Goal: Navigation & Orientation: Find specific page/section

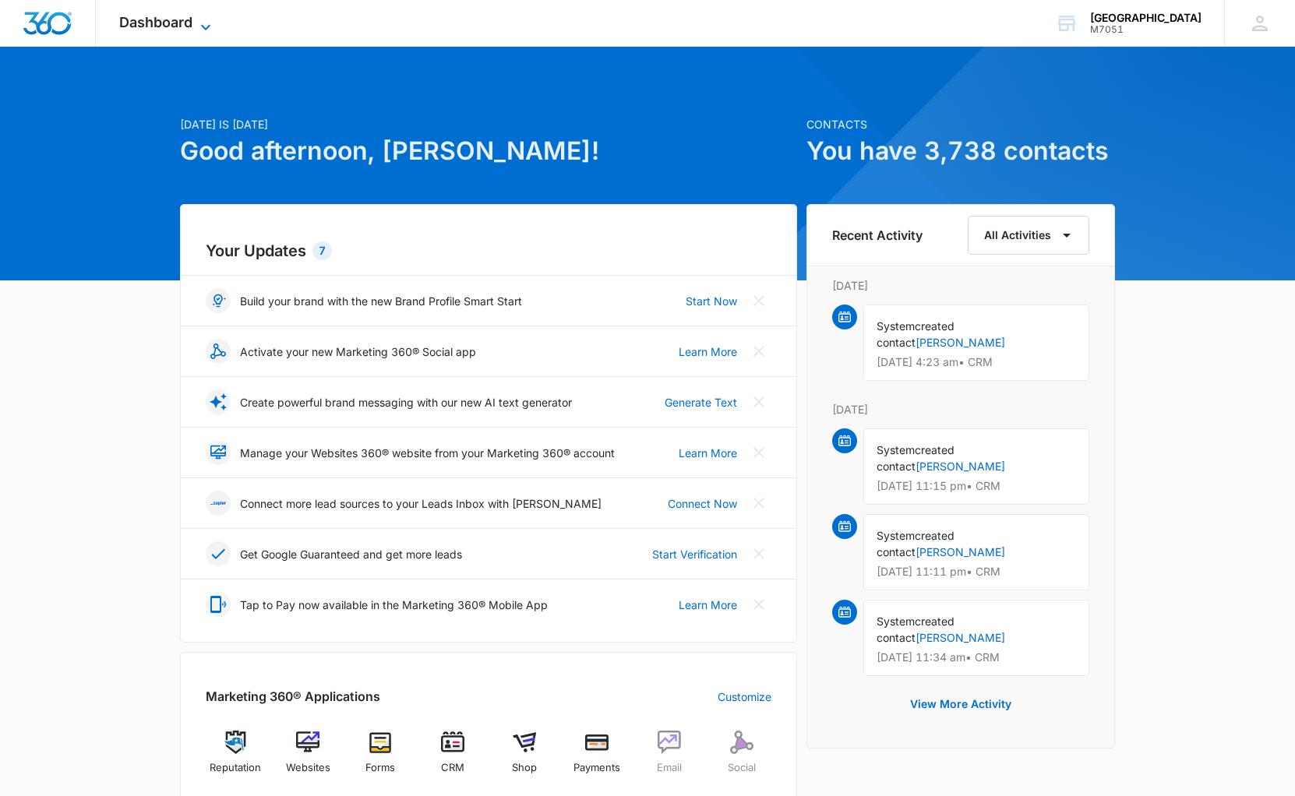
click at [173, 28] on span "Dashboard" at bounding box center [155, 22] width 73 height 16
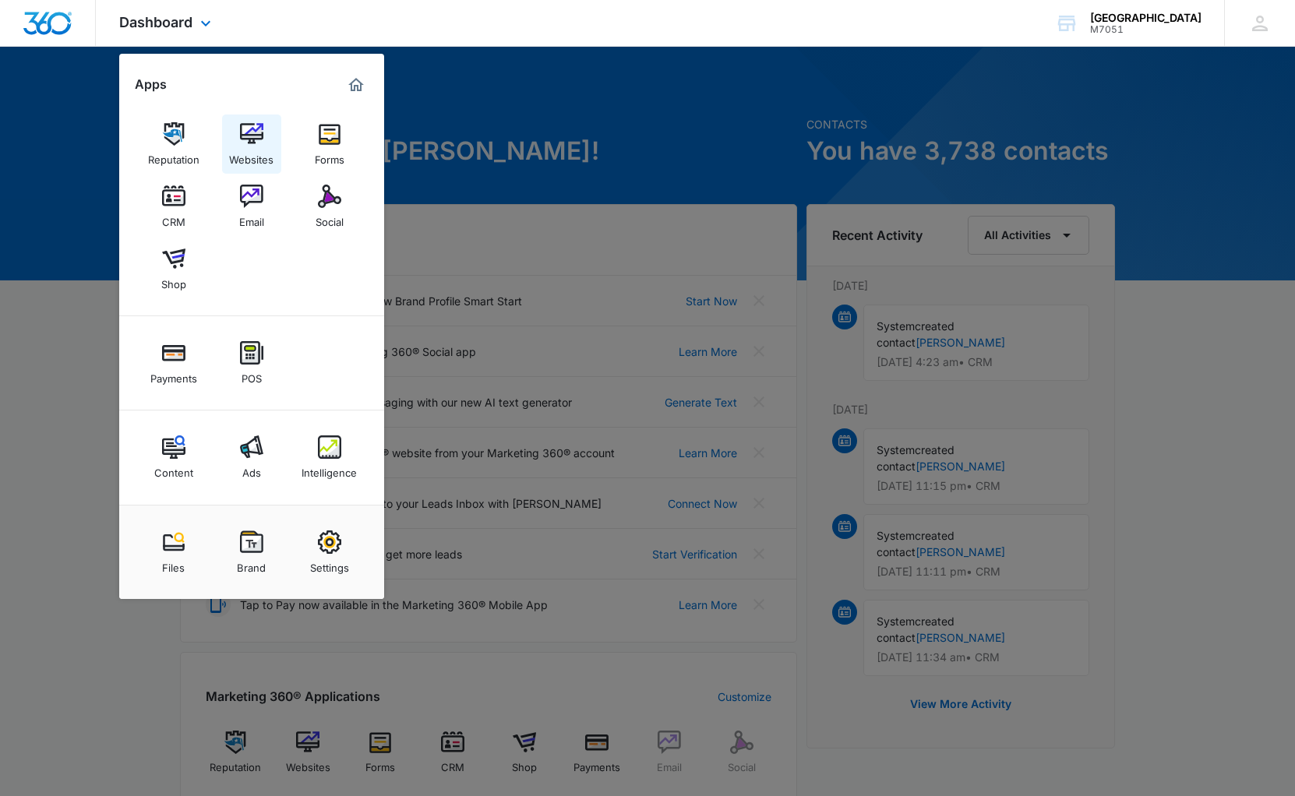
click at [256, 135] on img at bounding box center [251, 133] width 23 height 23
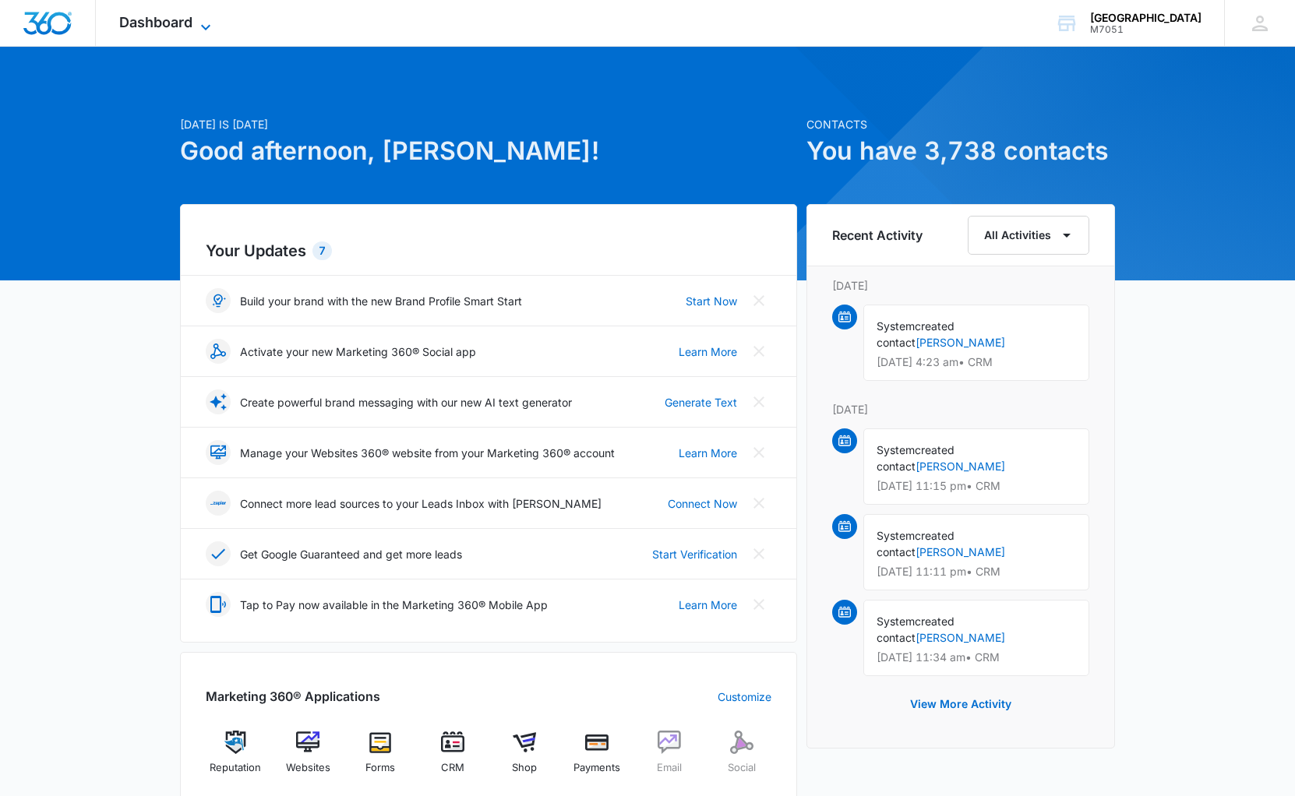
click at [196, 19] on icon at bounding box center [205, 27] width 19 height 19
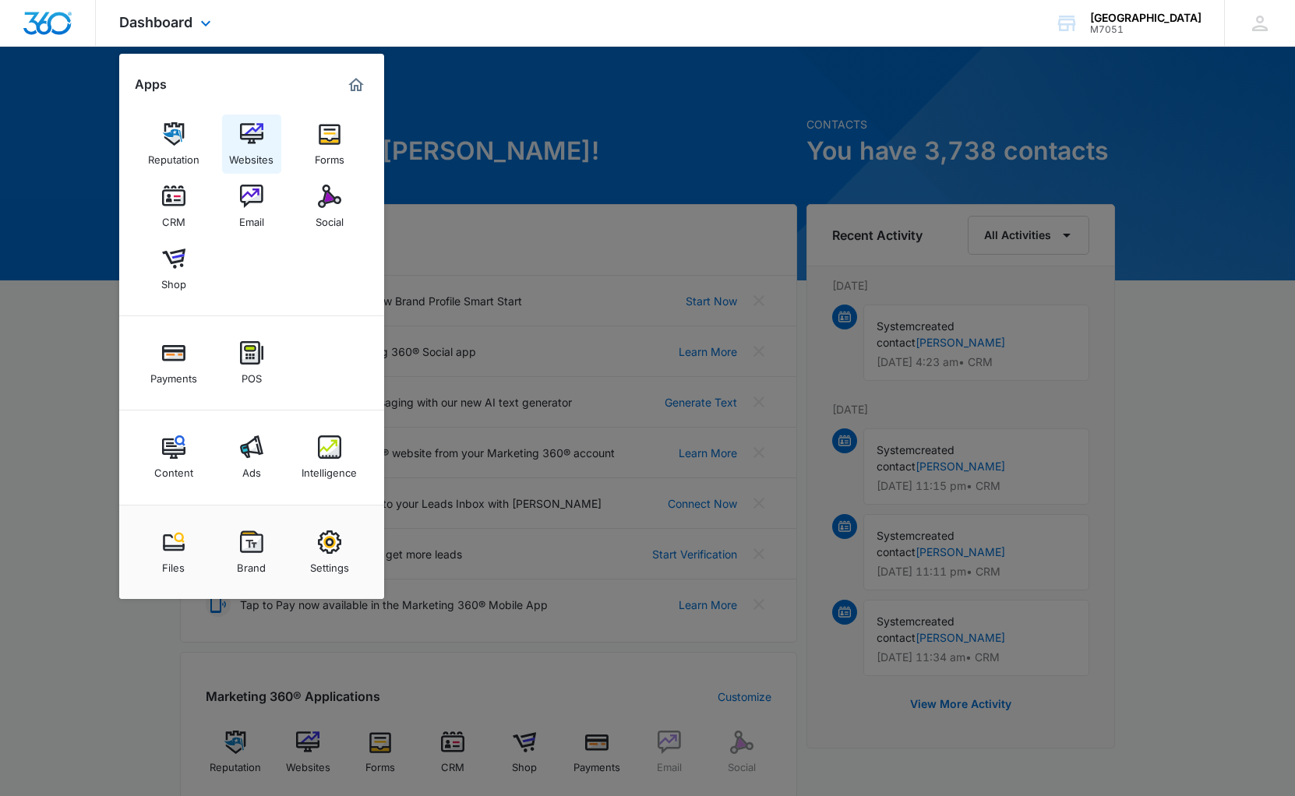
click at [252, 136] on img at bounding box center [251, 133] width 23 height 23
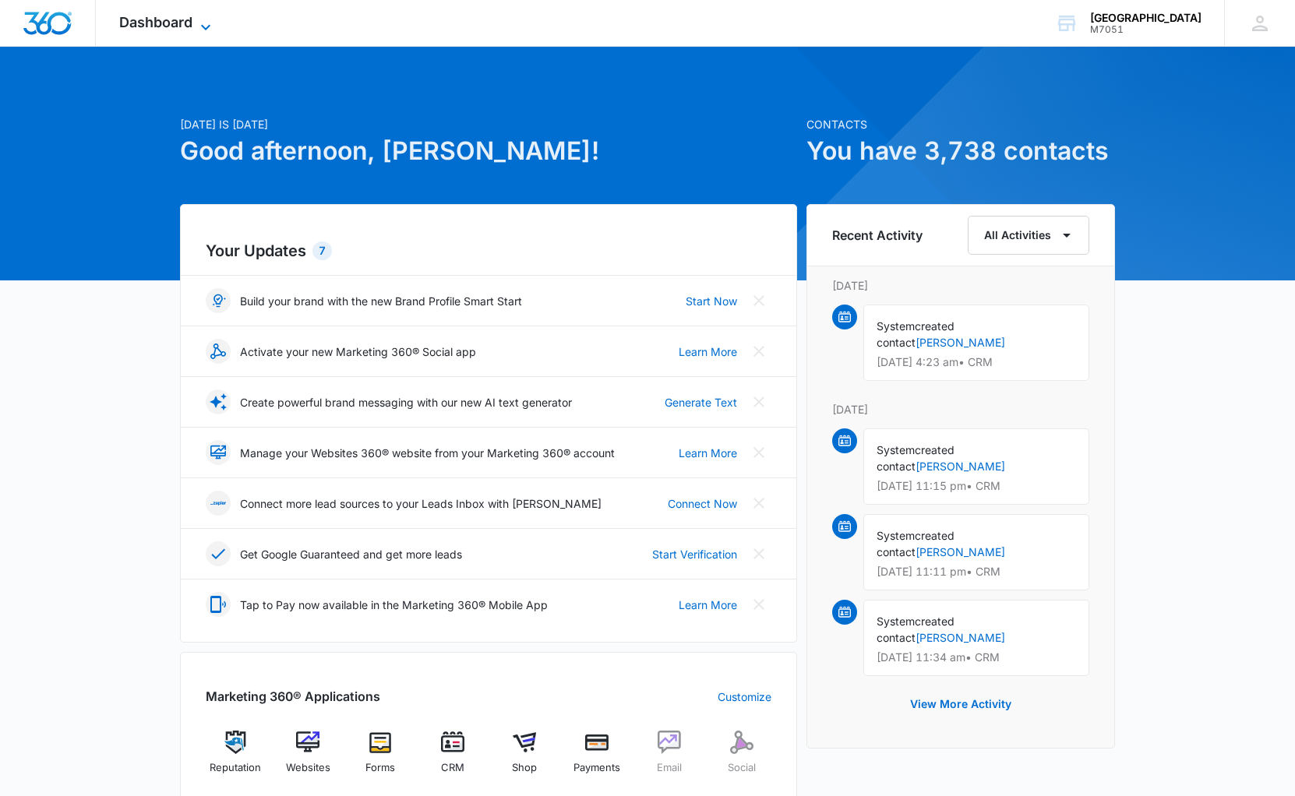
click at [162, 14] on span "Dashboard" at bounding box center [155, 22] width 73 height 16
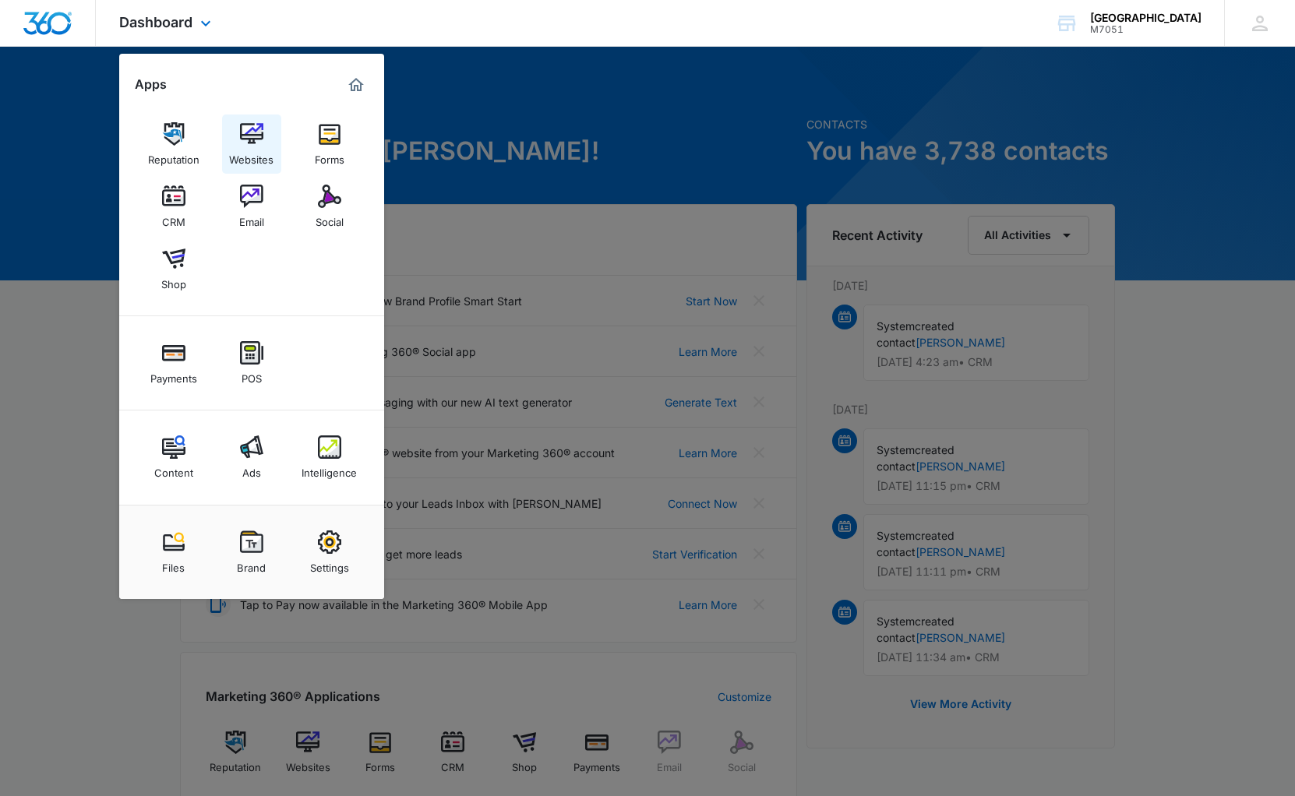
click at [256, 132] on img at bounding box center [251, 133] width 23 height 23
